Goal: Task Accomplishment & Management: Manage account settings

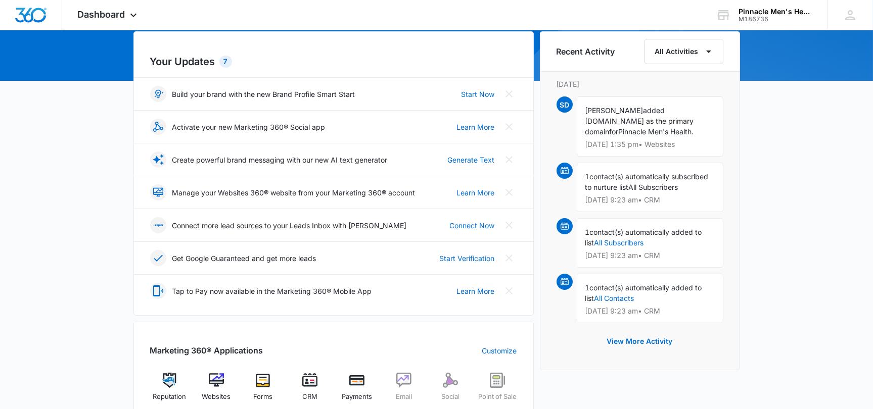
scroll to position [404, 0]
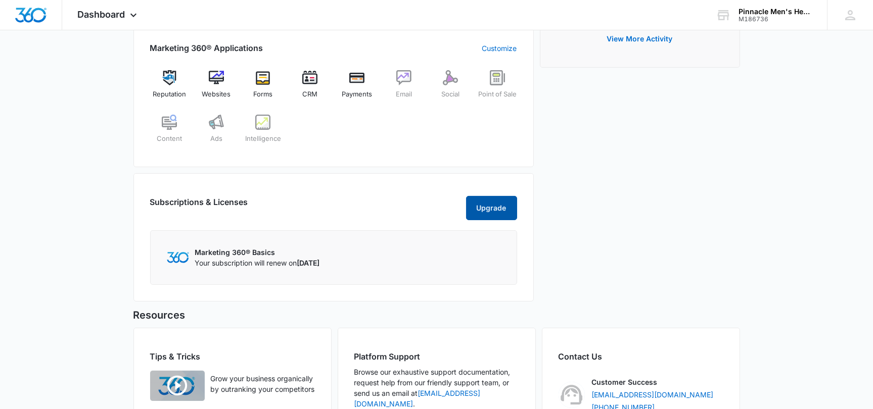
click at [467, 215] on button "Upgrade" at bounding box center [491, 208] width 51 height 24
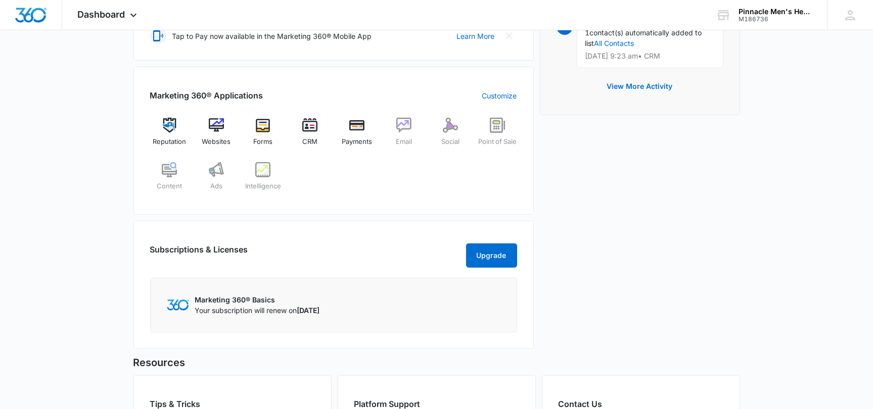
scroll to position [346, 0]
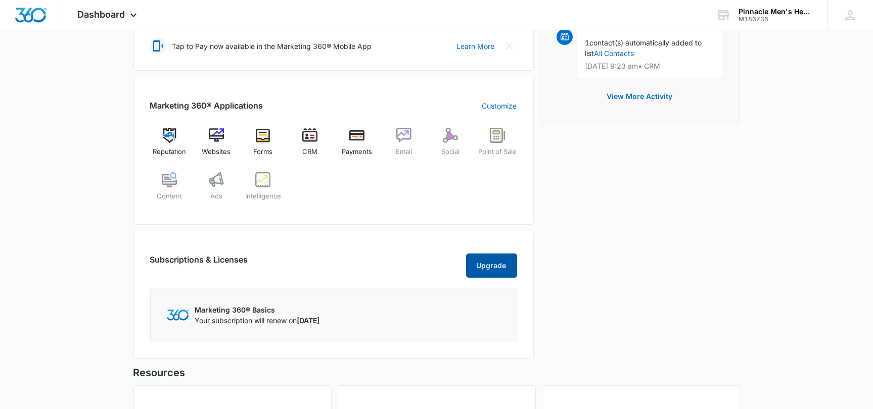
click at [502, 274] on button "Upgrade" at bounding box center [491, 266] width 51 height 24
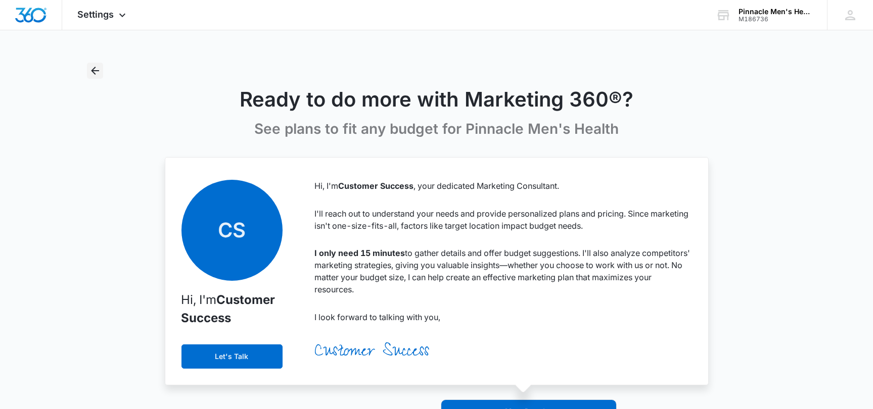
click at [99, 71] on icon "Back" at bounding box center [95, 71] width 12 height 12
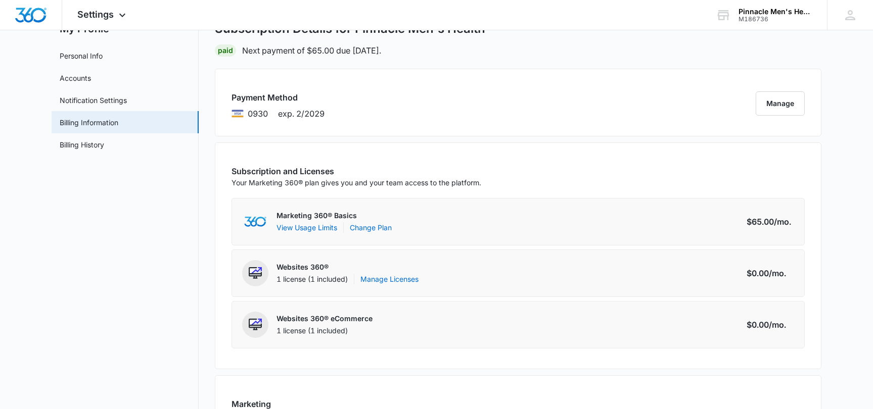
scroll to position [26, 0]
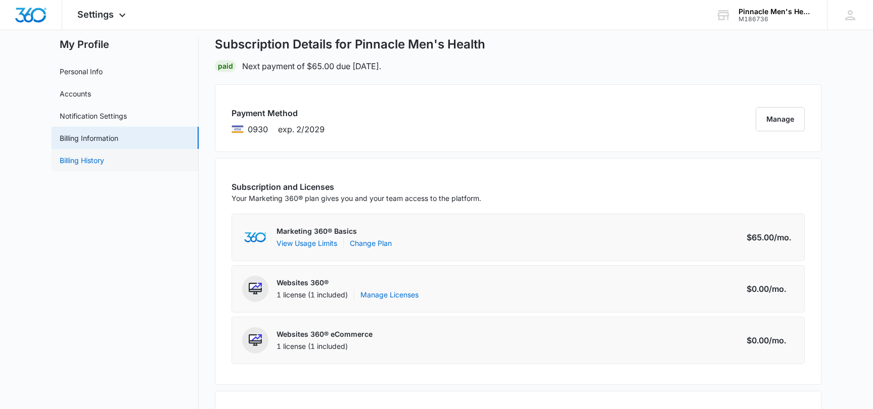
click at [98, 164] on link "Billing History" at bounding box center [82, 160] width 44 height 11
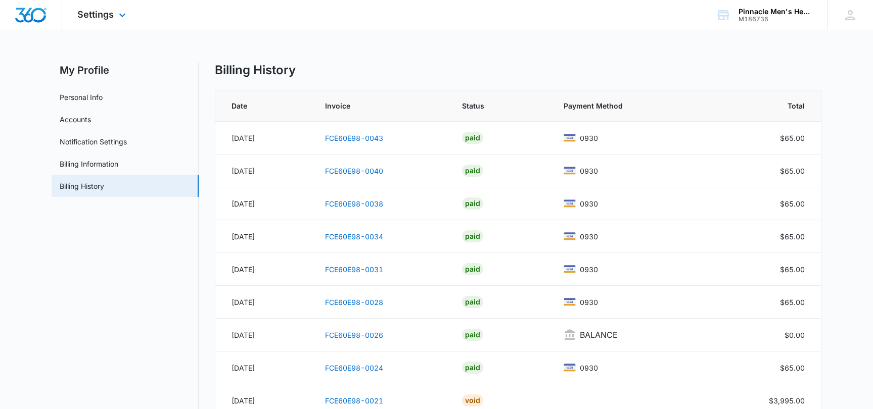
click at [99, 21] on div "Settings Apps Reputation Websites Forms CRM Email Social Payments POS Content A…" at bounding box center [102, 15] width 81 height 30
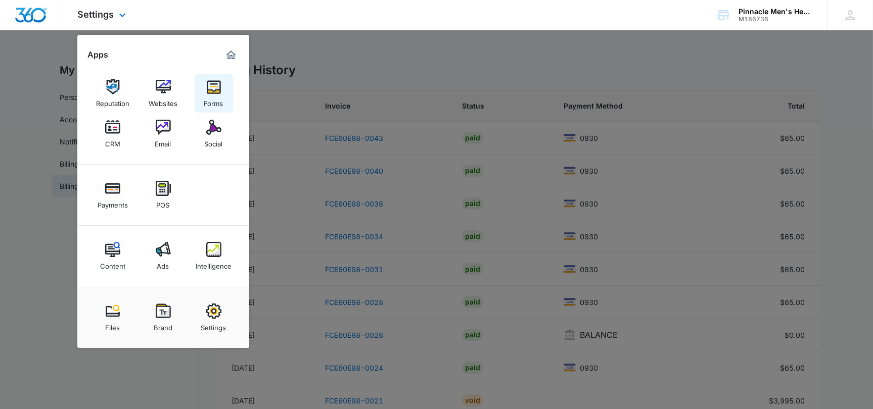
click at [212, 96] on div "Forms" at bounding box center [213, 100] width 19 height 13
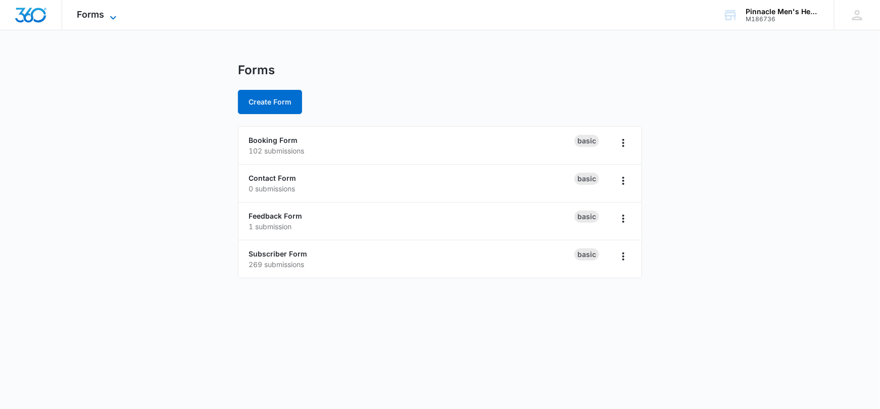
click at [92, 16] on span "Forms" at bounding box center [90, 14] width 27 height 11
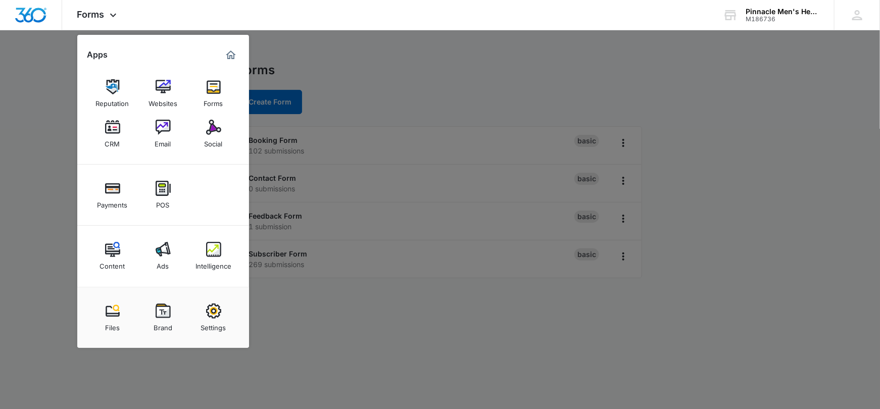
click at [296, 73] on div at bounding box center [440, 204] width 880 height 409
